Goal: Task Accomplishment & Management: Manage account settings

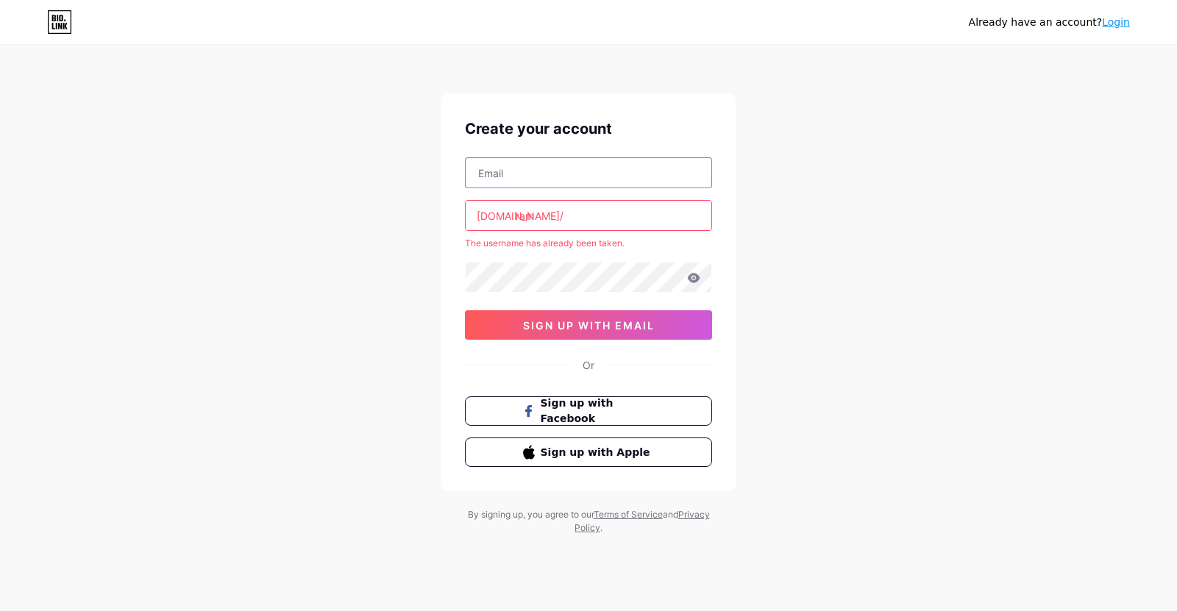
click at [549, 180] on input "text" at bounding box center [589, 172] width 246 height 29
type input "[EMAIL_ADDRESS][DOMAIN_NAME]"
click at [377, 227] on div "Already have an account? Login Create your account [EMAIL_ADDRESS][DOMAIN_NAME]…" at bounding box center [588, 291] width 1177 height 582
click at [552, 216] on input "ram" at bounding box center [589, 215] width 246 height 29
type input "r"
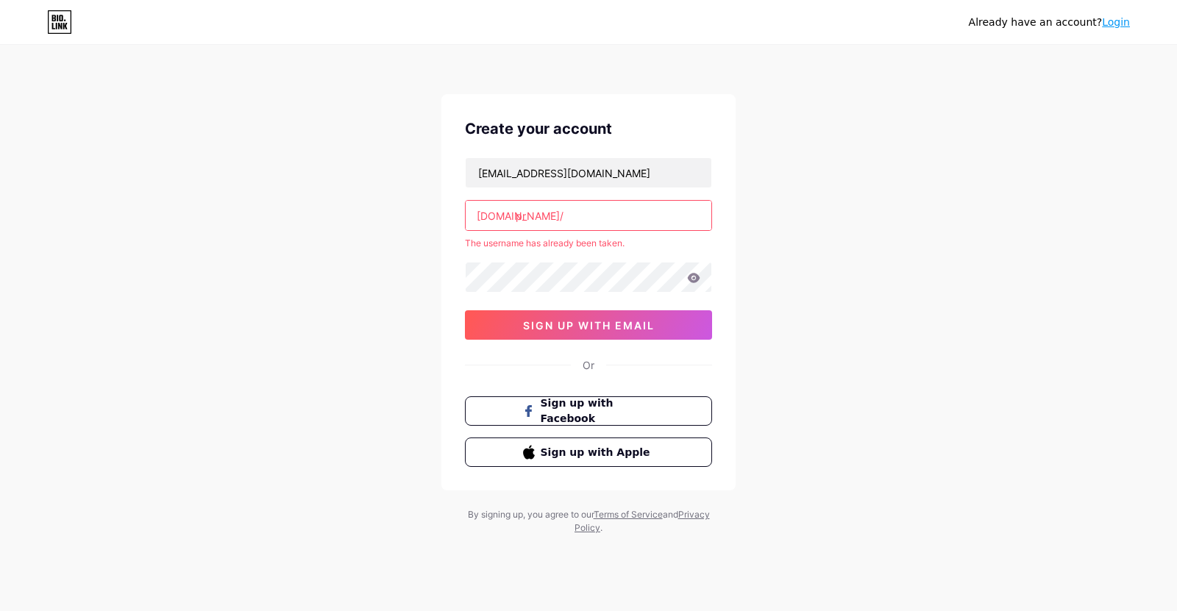
type input "p"
type input "s"
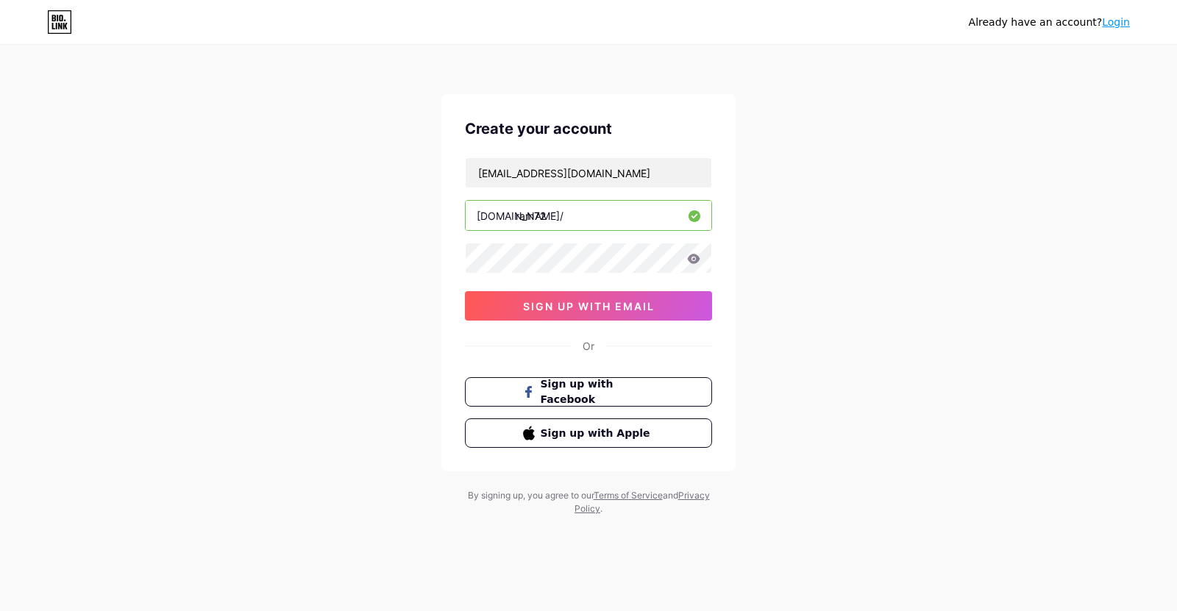
type input "ram72"
click at [691, 263] on icon at bounding box center [694, 259] width 13 height 10
click at [594, 310] on span "sign up with email" at bounding box center [589, 306] width 132 height 13
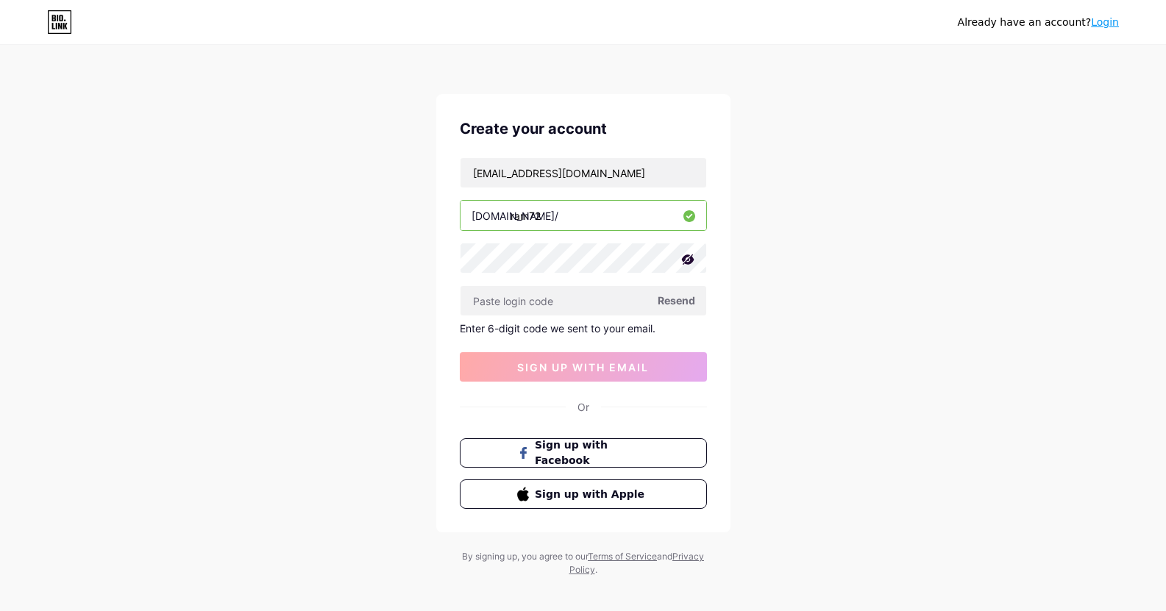
click at [662, 302] on span "Resend" at bounding box center [677, 300] width 38 height 15
click at [509, 307] on input "text" at bounding box center [584, 300] width 246 height 29
drag, startPoint x: 454, startPoint y: 327, endPoint x: 713, endPoint y: 327, distance: 258.9
click at [713, 327] on div "Create your account [EMAIL_ADDRESS][DOMAIN_NAME] [DOMAIN_NAME]/ ram72 Resend En…" at bounding box center [583, 313] width 294 height 438
click at [683, 300] on span "Resend" at bounding box center [677, 300] width 38 height 15
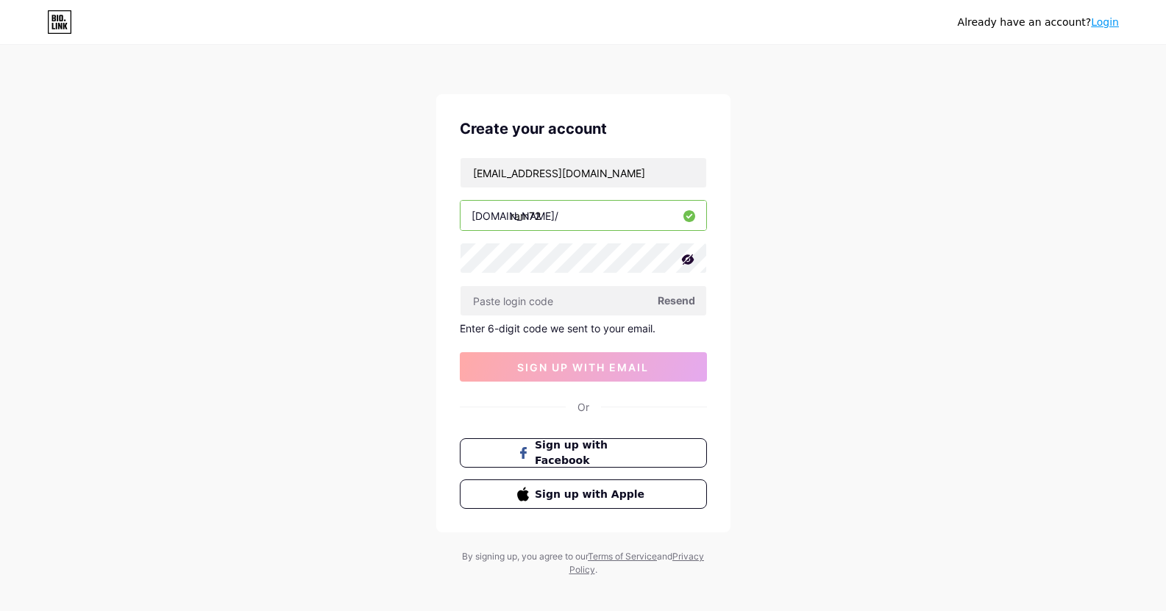
click at [1103, 23] on link "Login" at bounding box center [1105, 22] width 28 height 12
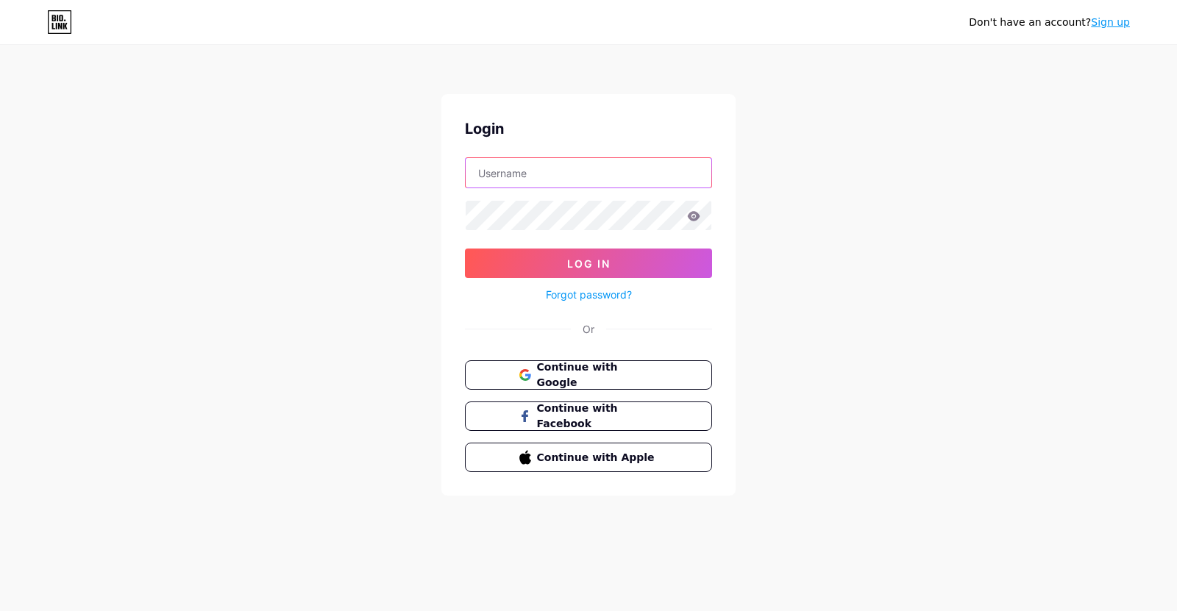
click at [595, 176] on input "text" at bounding box center [589, 172] width 246 height 29
type input "p"
type input "k"
type input "ram72"
click at [465, 249] on button "Log In" at bounding box center [588, 263] width 247 height 29
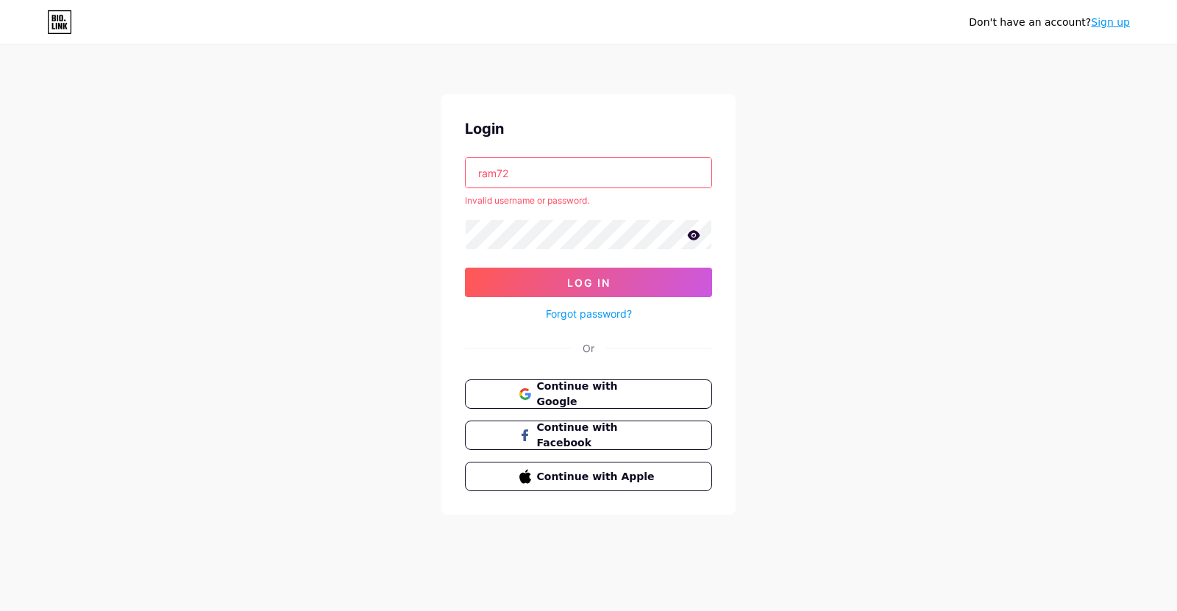
click at [597, 317] on link "Forgot password?" at bounding box center [589, 313] width 86 height 15
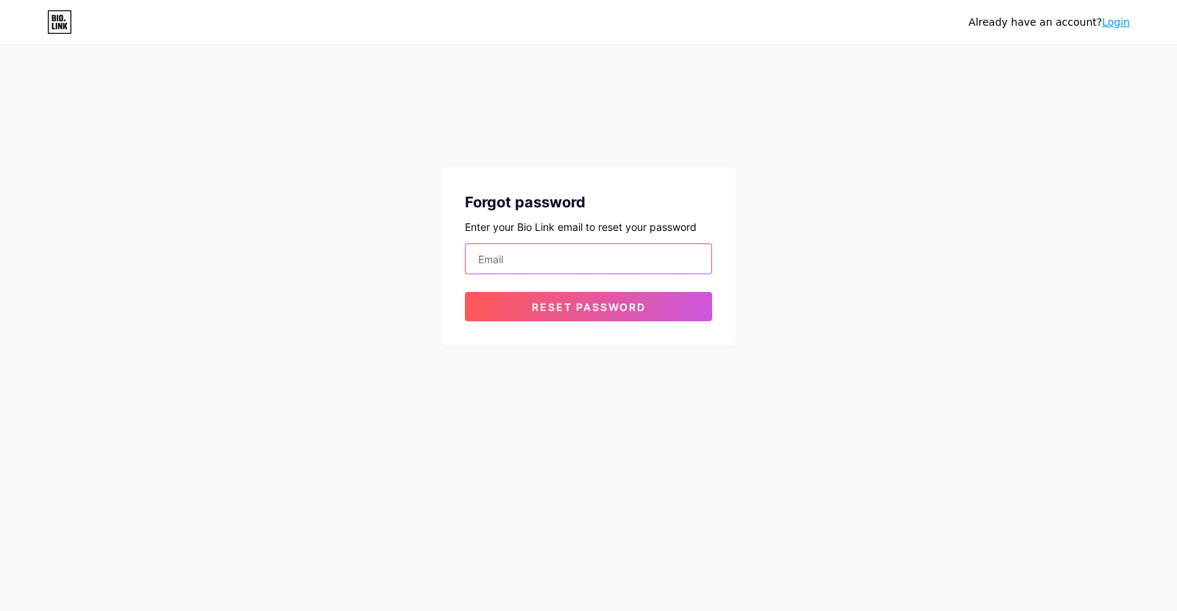
click at [525, 260] on input "email" at bounding box center [589, 258] width 246 height 29
type input "[EMAIL_ADDRESS][DOMAIN_NAME]"
click at [465, 292] on button "Reset password" at bounding box center [588, 306] width 247 height 29
